Goal: Information Seeking & Learning: Check status

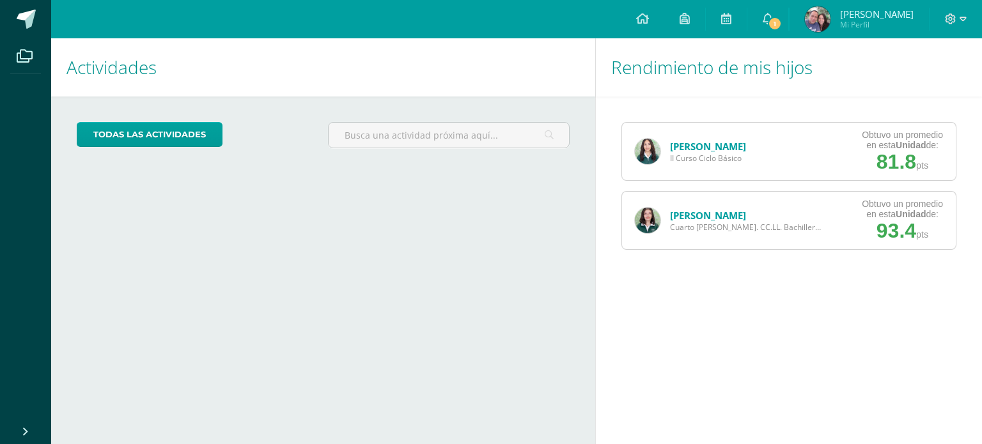
click at [688, 215] on link "[PERSON_NAME]" at bounding box center [708, 215] width 76 height 13
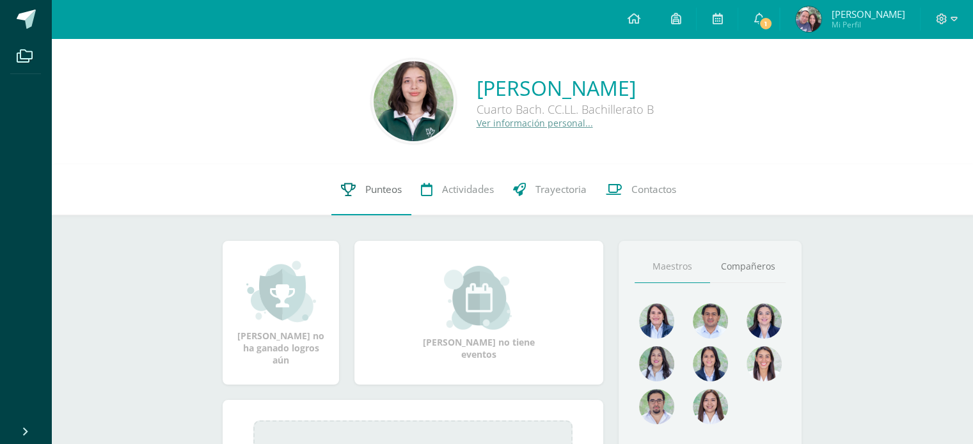
click at [349, 176] on link "Punteos" at bounding box center [371, 189] width 80 height 51
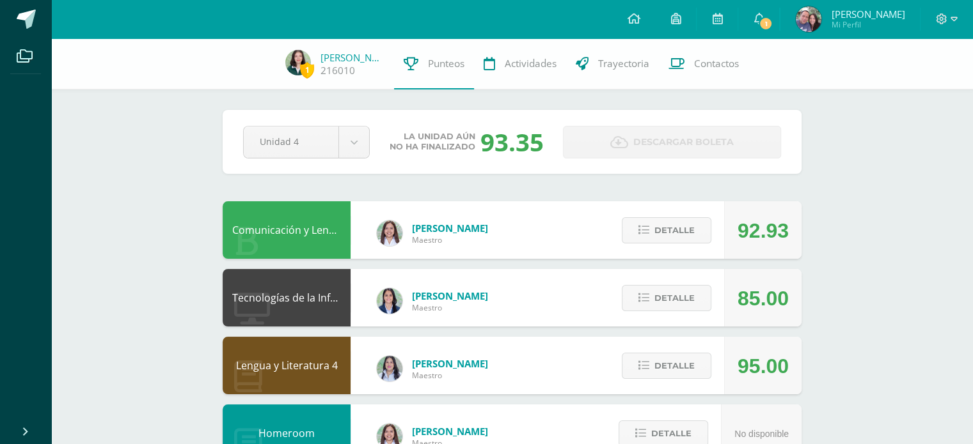
scroll to position [74, 0]
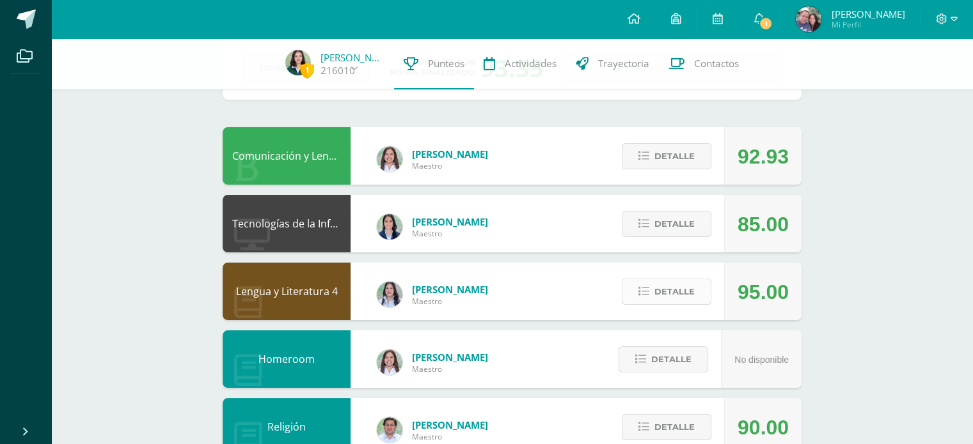
click at [644, 290] on icon at bounding box center [643, 291] width 11 height 11
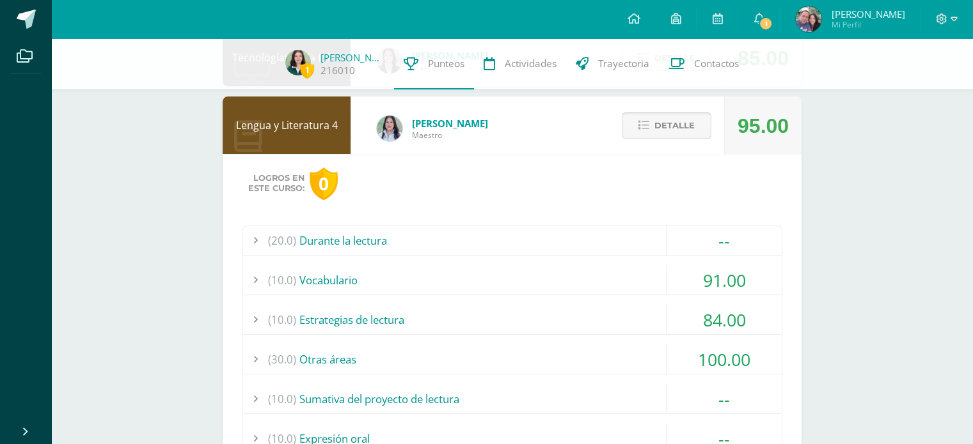
scroll to position [251, 0]
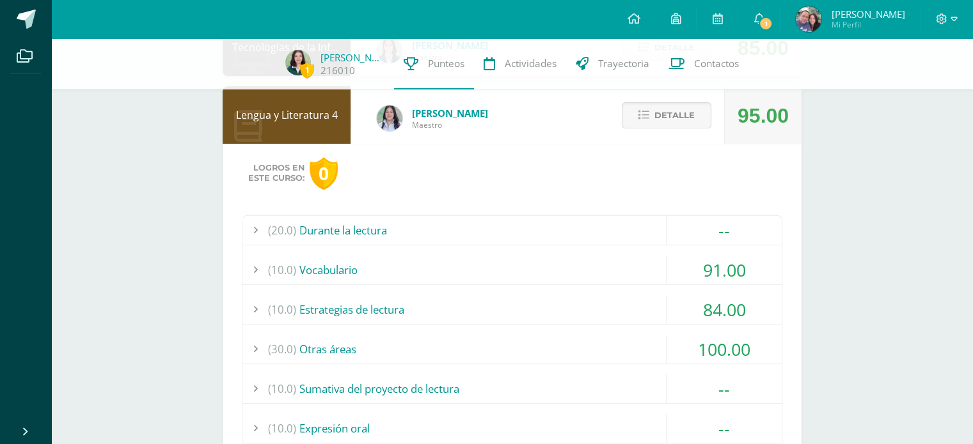
click at [582, 299] on div "(10.0) Estrategias de lectura" at bounding box center [511, 309] width 539 height 29
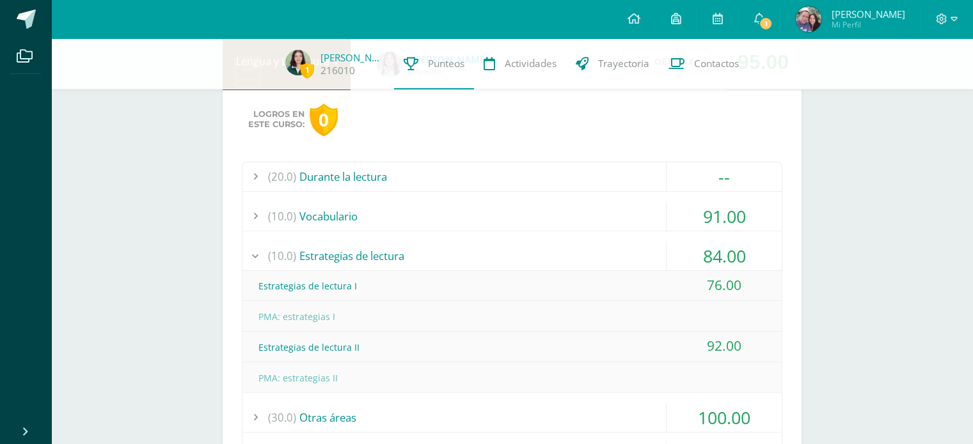
scroll to position [306, 0]
click at [573, 247] on div "(10.0) Estrategias de lectura" at bounding box center [511, 254] width 539 height 29
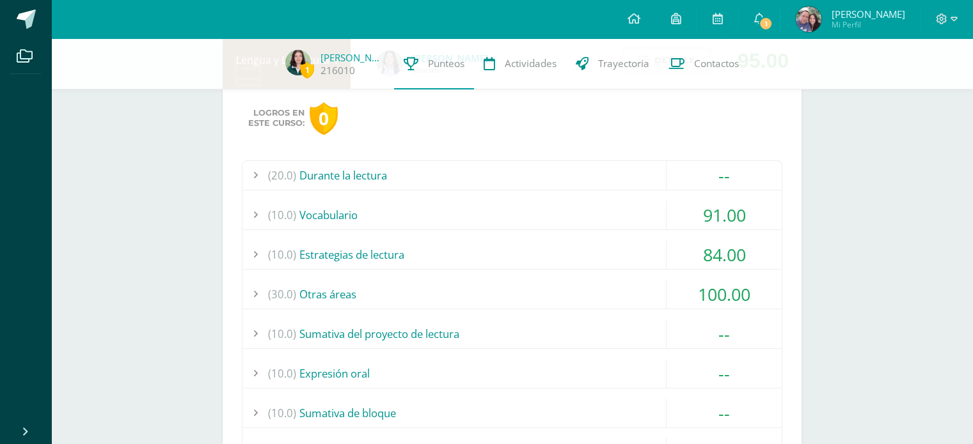
click at [583, 286] on div "(30.0) Otras áreas" at bounding box center [511, 294] width 539 height 29
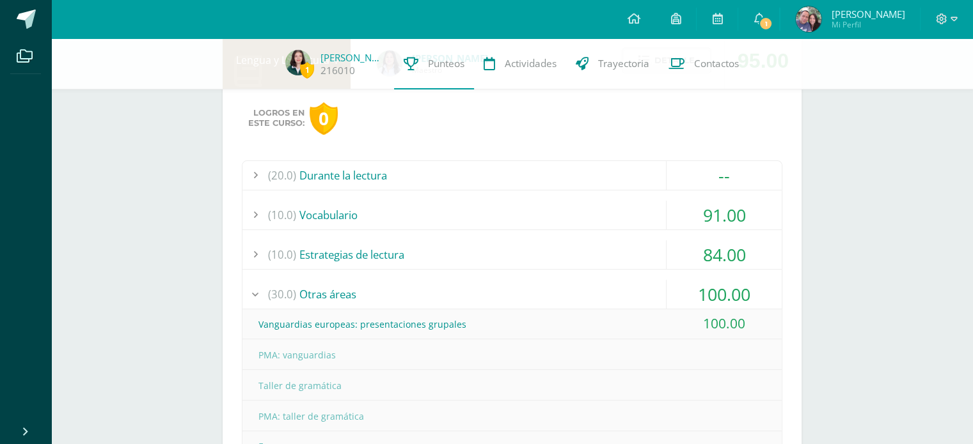
click at [583, 286] on div "(30.0) Otras áreas" at bounding box center [511, 294] width 539 height 29
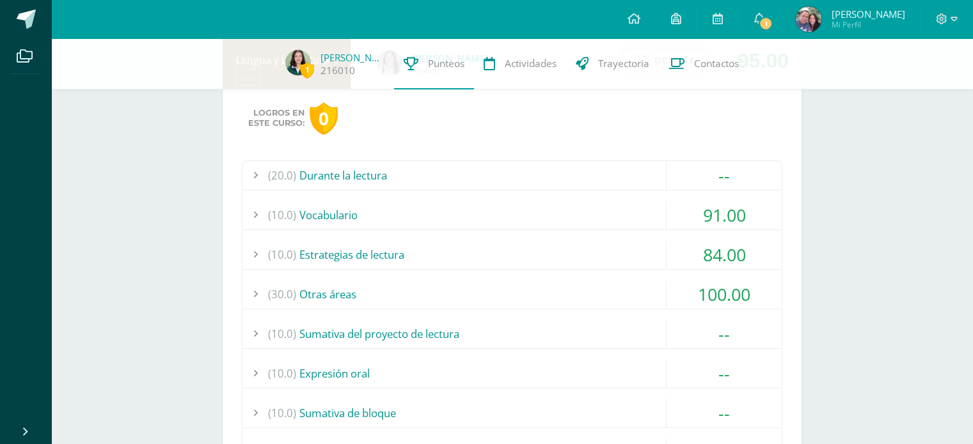
click at [589, 208] on div "(10.0) Vocabulario" at bounding box center [511, 215] width 539 height 29
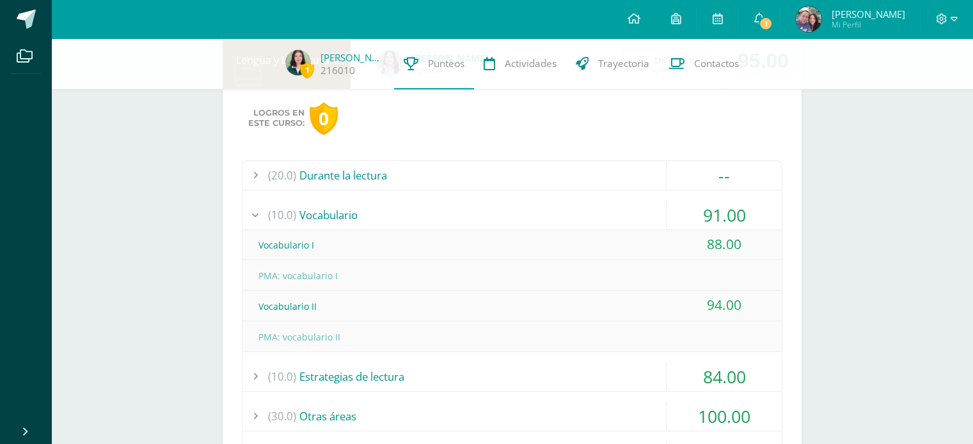
click at [589, 208] on div "(10.0) Vocabulario" at bounding box center [511, 215] width 539 height 29
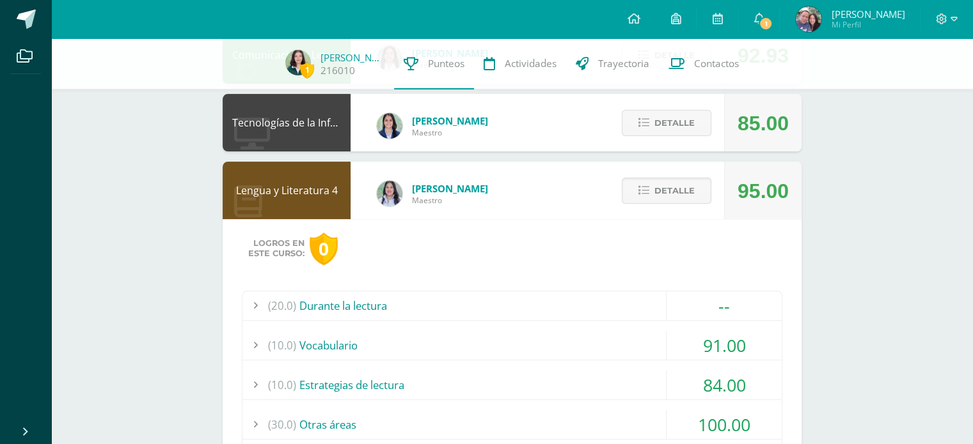
scroll to position [137, 0]
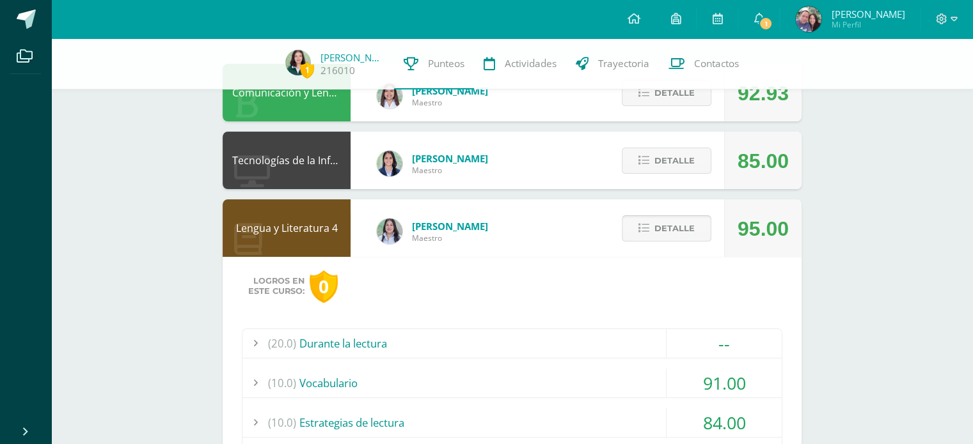
click at [660, 221] on span "Detalle" at bounding box center [674, 229] width 40 height 24
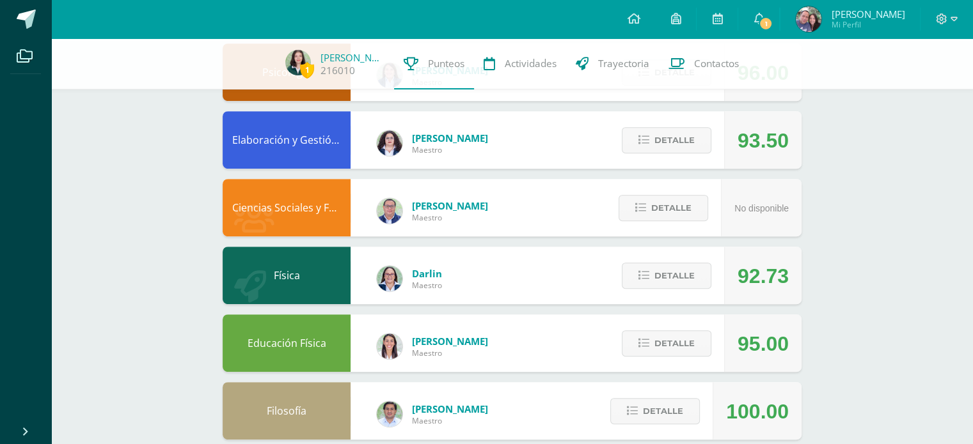
scroll to position [569, 0]
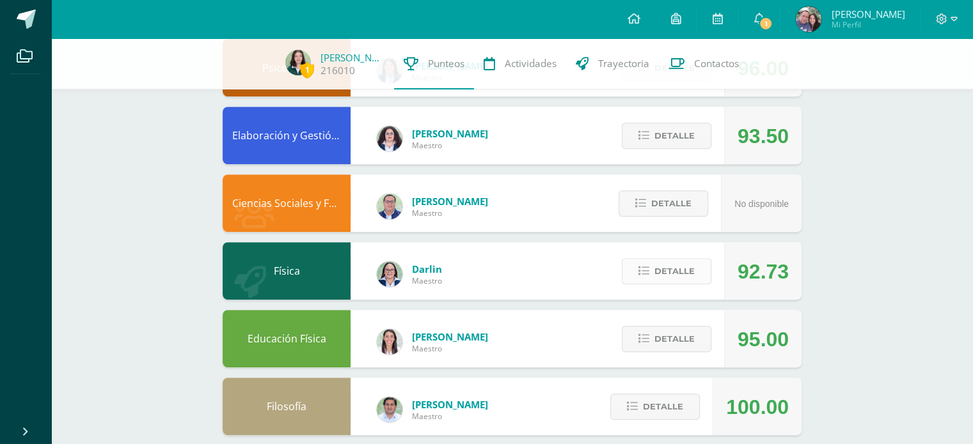
click at [672, 265] on span "Detalle" at bounding box center [674, 272] width 40 height 24
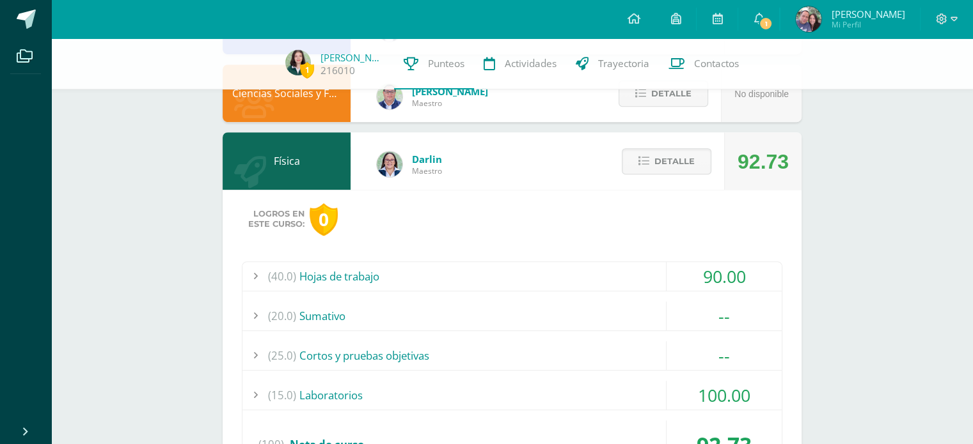
scroll to position [723, 0]
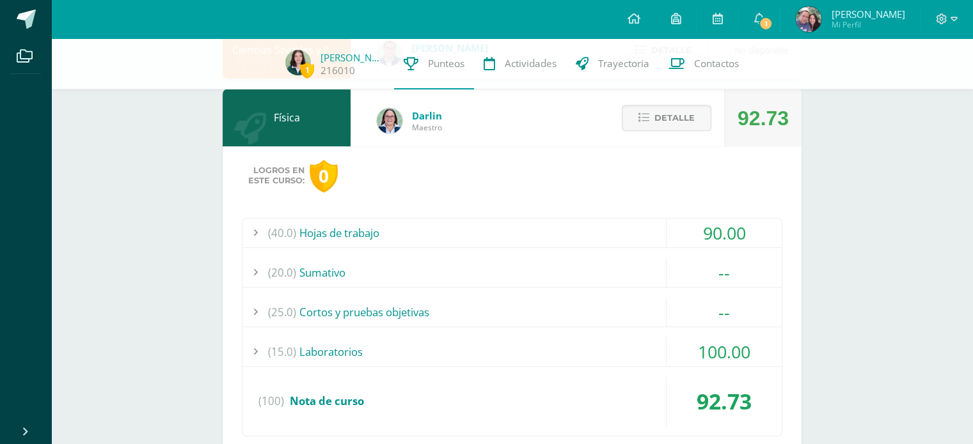
click at [636, 338] on div "(15.0) Laboratorios" at bounding box center [511, 352] width 539 height 29
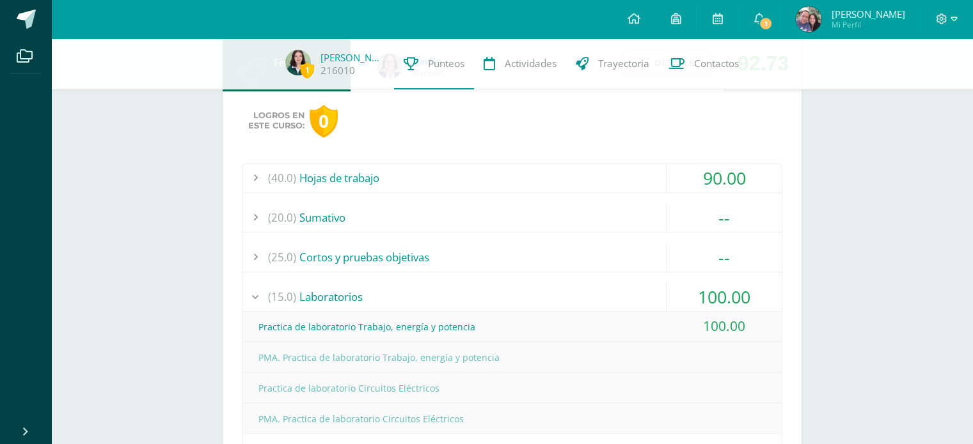
scroll to position [785, 0]
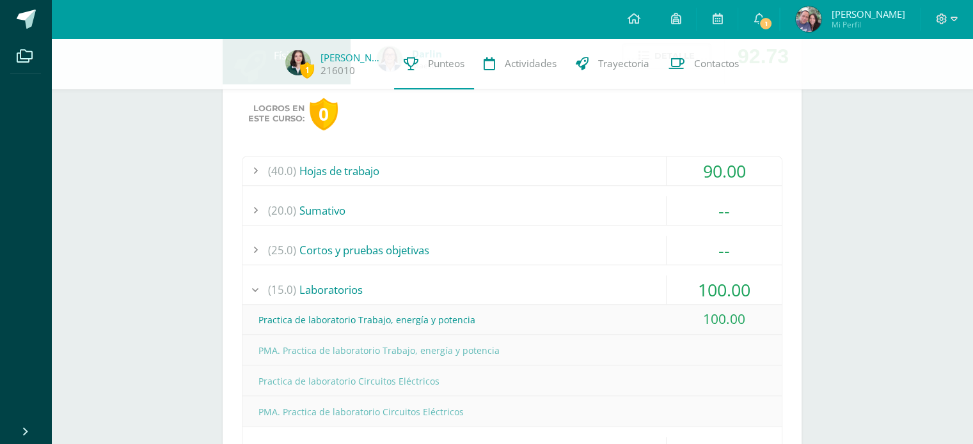
click at [632, 294] on div "(15.0) Laboratorios" at bounding box center [511, 290] width 539 height 29
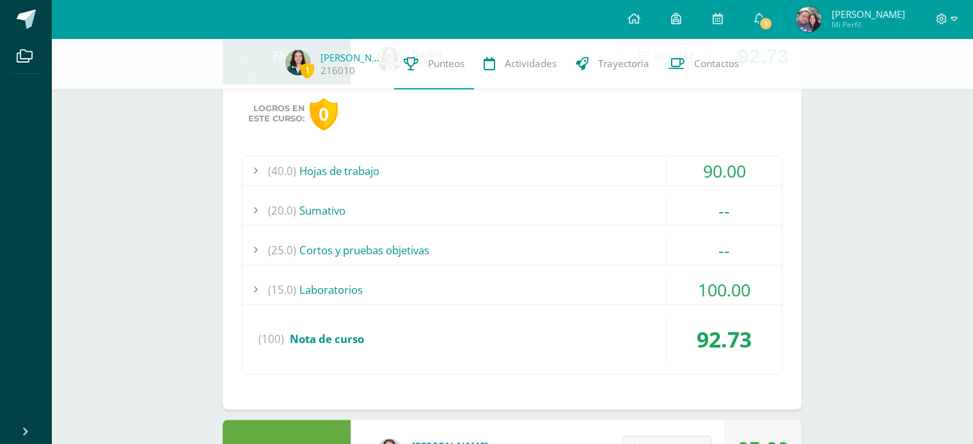
click at [648, 163] on div "(40.0) Hojas de trabajo" at bounding box center [511, 171] width 539 height 29
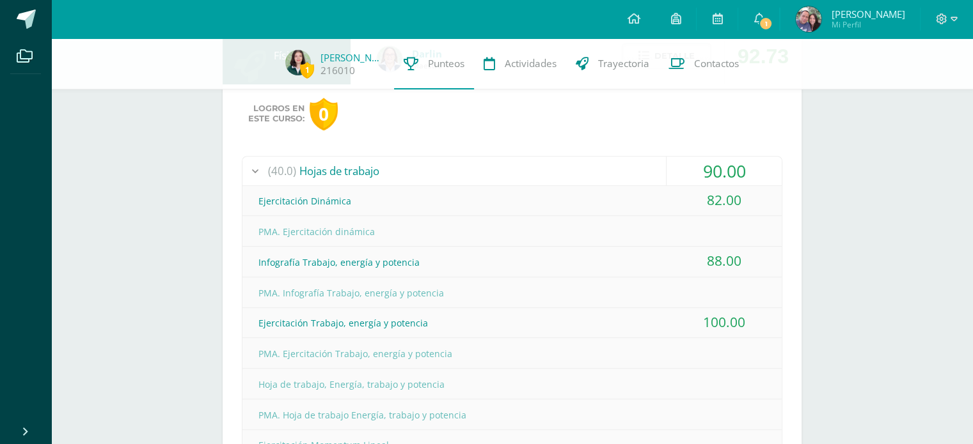
click at [648, 163] on div "(40.0) Hojas de trabajo" at bounding box center [511, 171] width 539 height 29
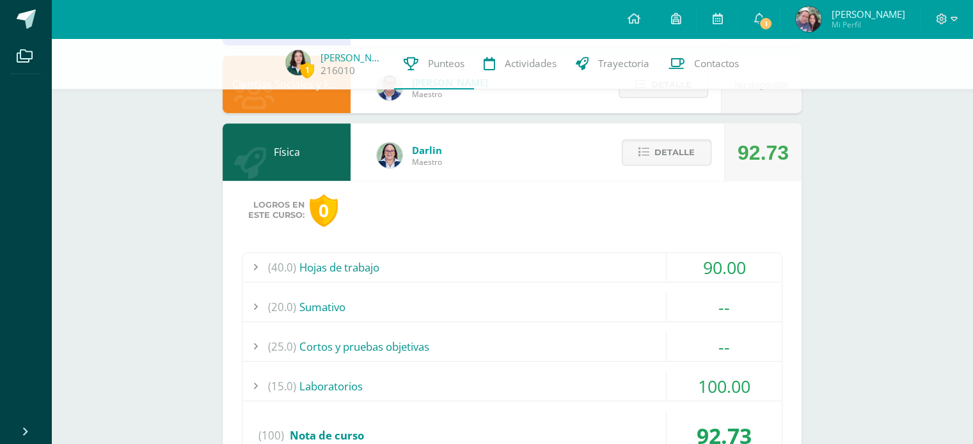
scroll to position [687, 0]
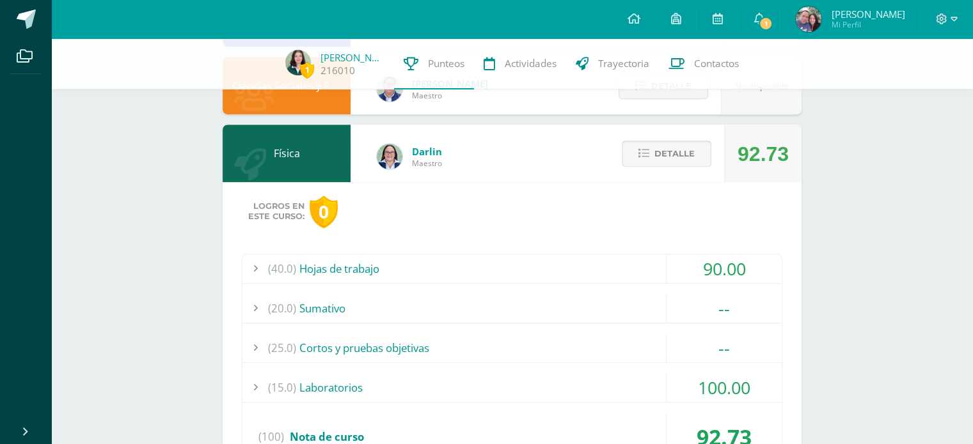
click at [663, 155] on span "Detalle" at bounding box center [674, 154] width 40 height 24
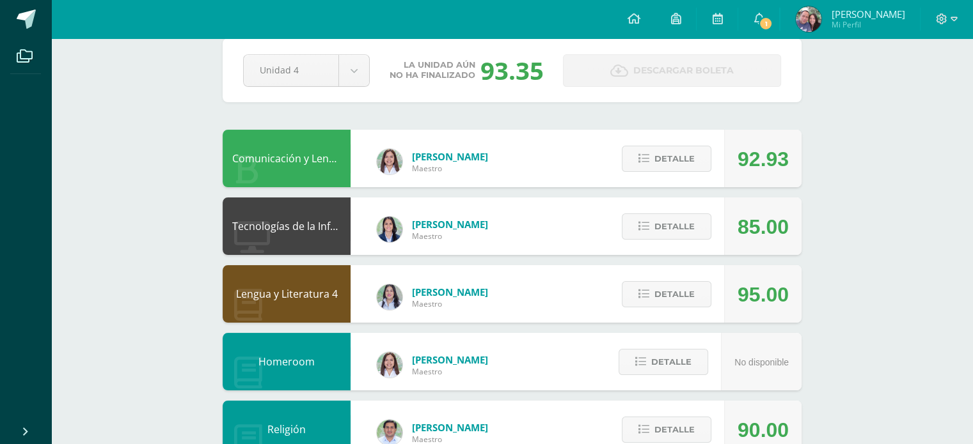
scroll to position [0, 0]
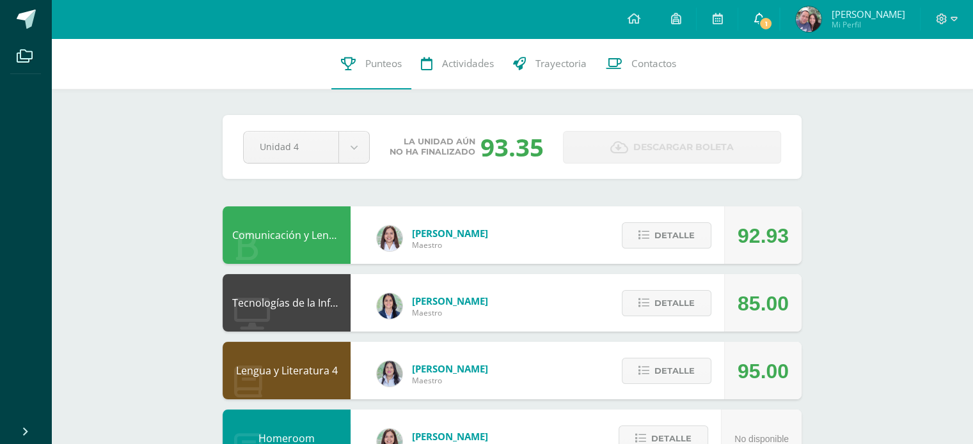
click at [763, 24] on icon at bounding box center [758, 19] width 10 height 12
